Goal: Find specific page/section

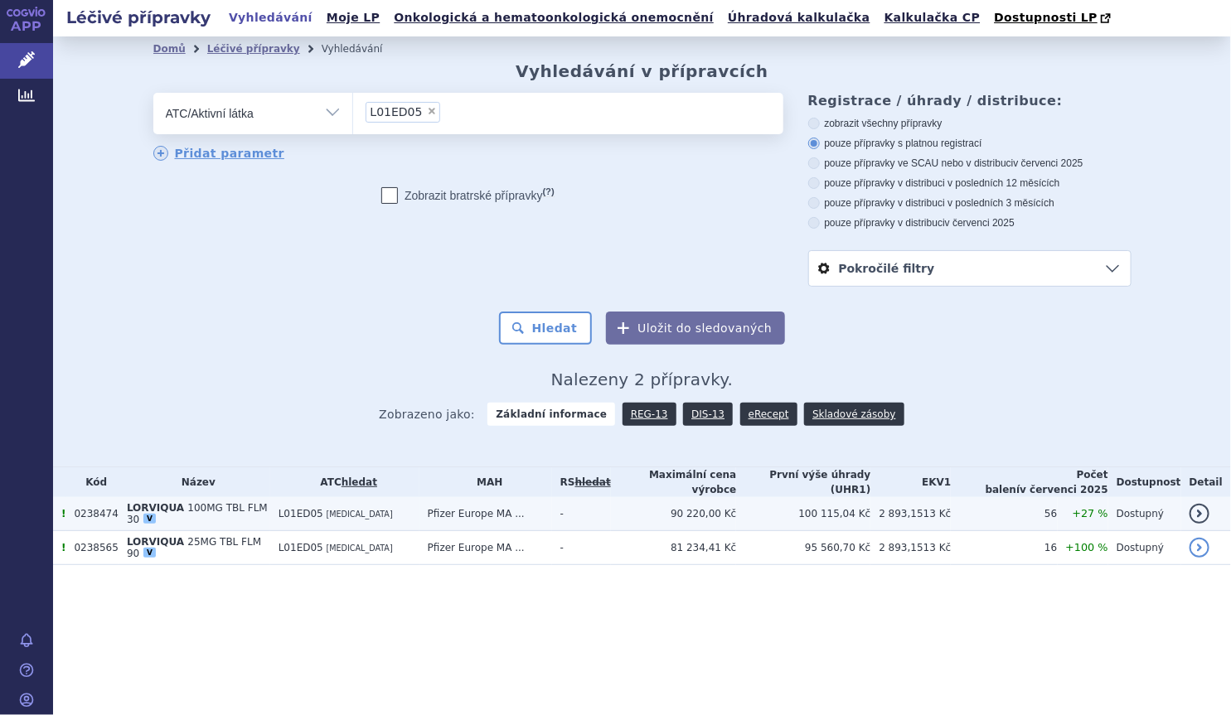
click at [238, 509] on span "100MG TBL FLM 30" at bounding box center [197, 513] width 141 height 23
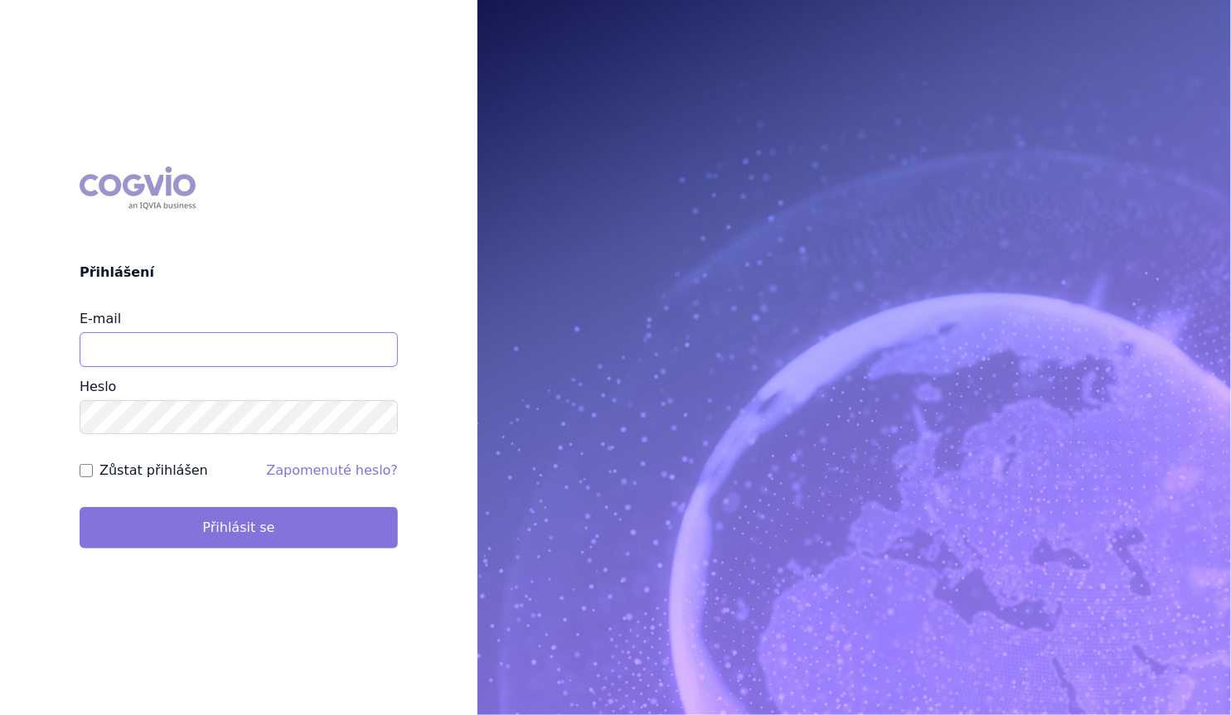
type input "[PERSON_NAME][EMAIL_ADDRESS][DOMAIN_NAME]"
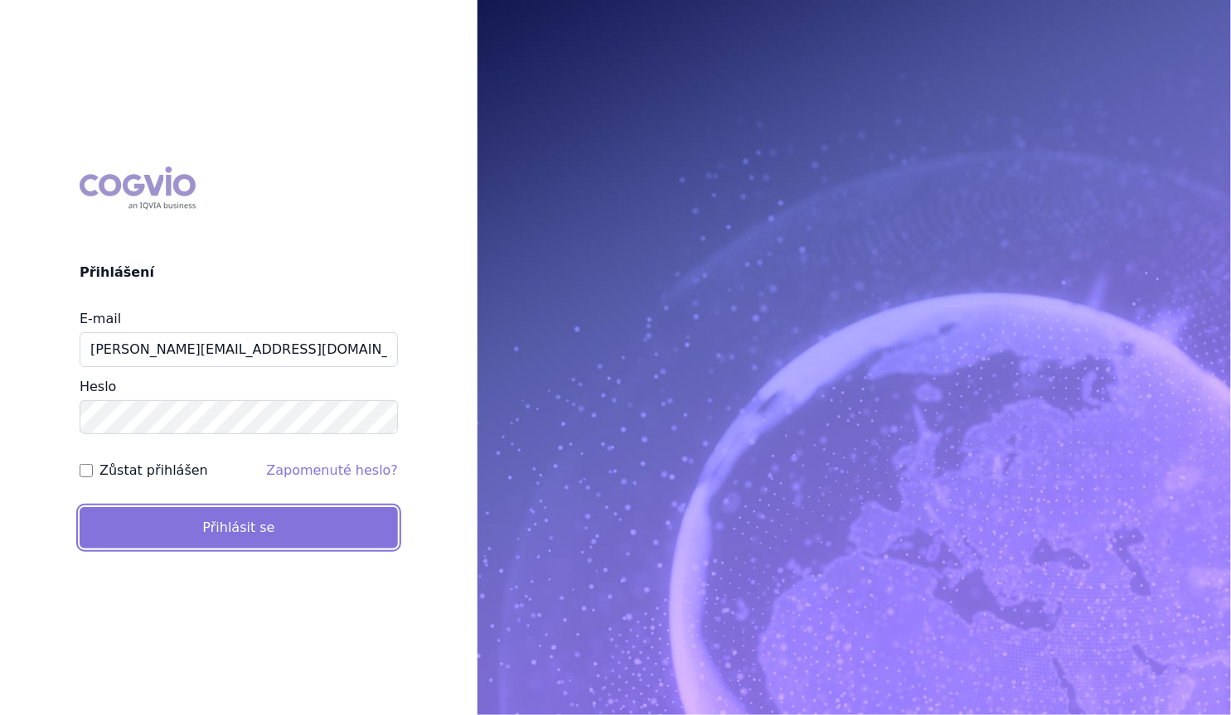
click at [208, 529] on button "Přihlásit se" at bounding box center [239, 527] width 318 height 41
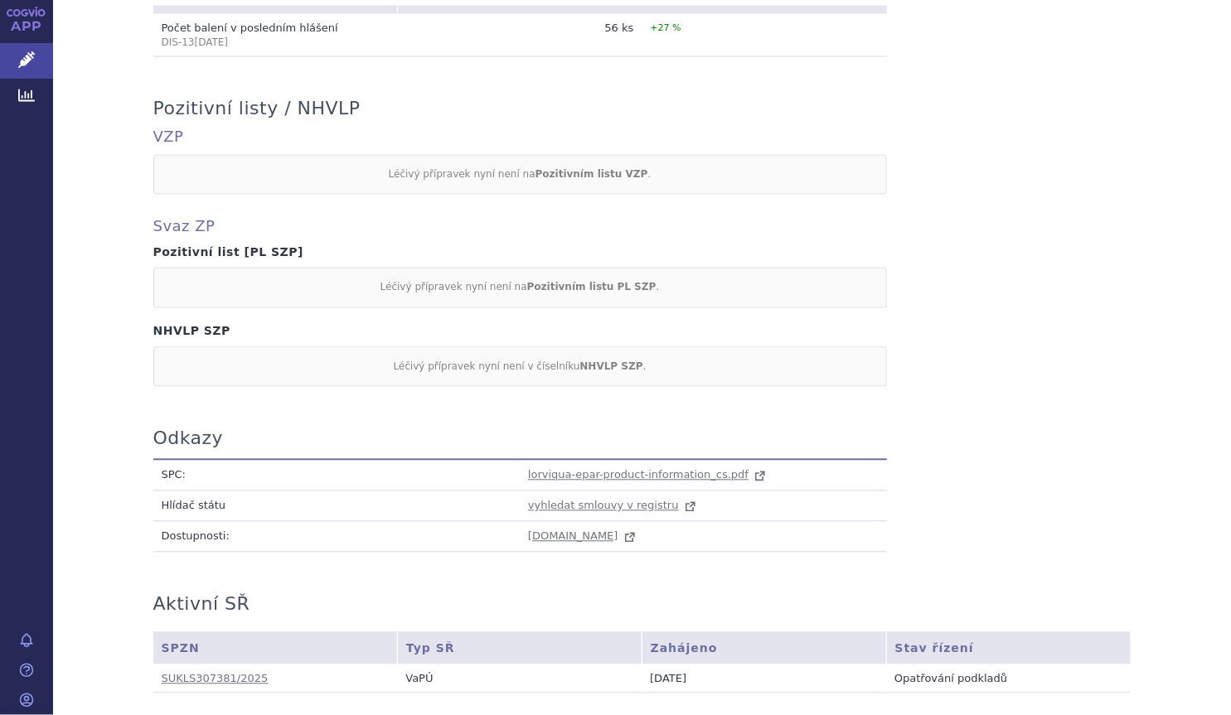
scroll to position [1435, 0]
